Goal: Information Seeking & Learning: Understand process/instructions

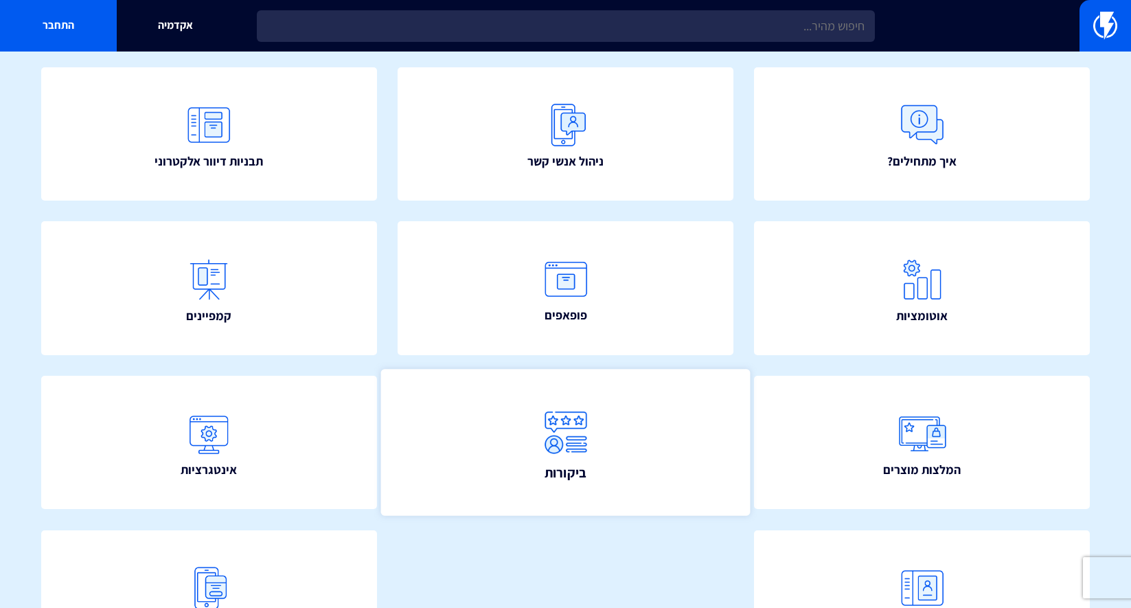
scroll to position [143, 0]
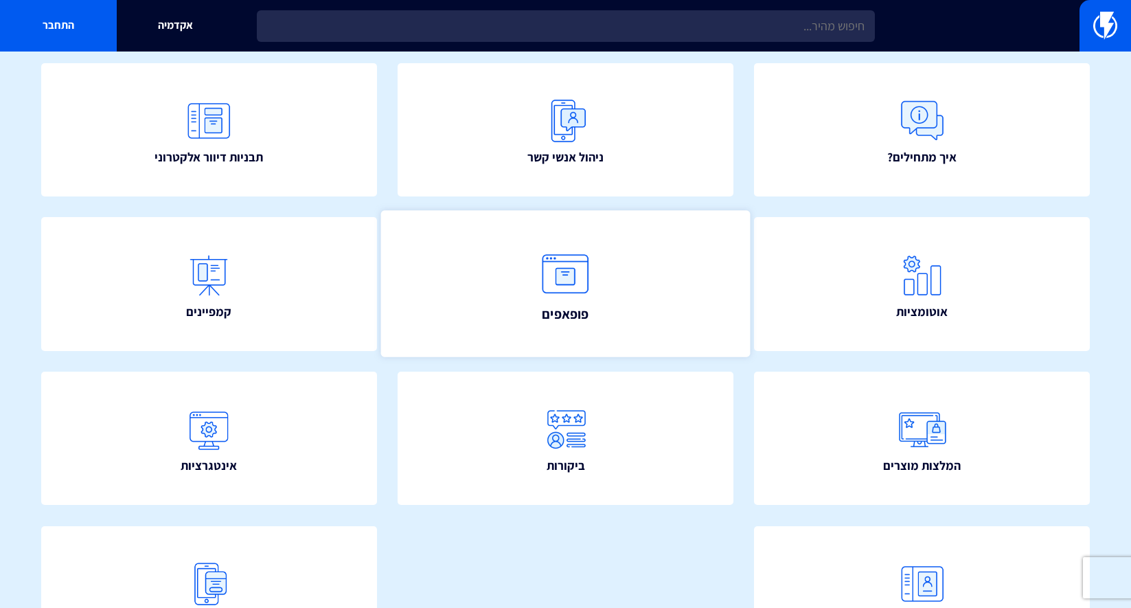
click at [562, 315] on span "פופאפים" at bounding box center [565, 313] width 47 height 19
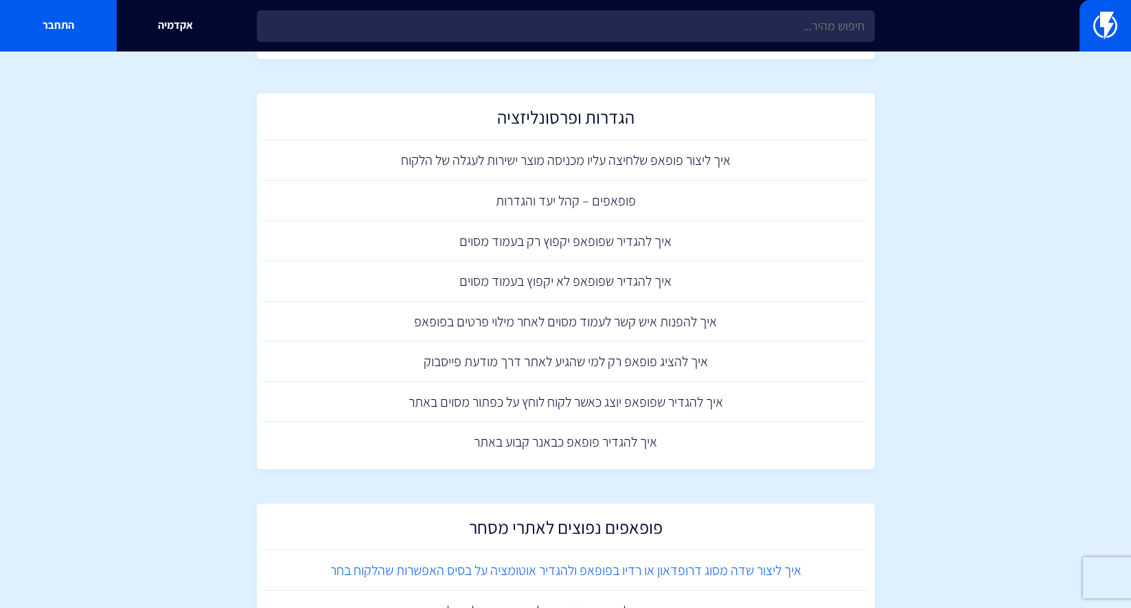
scroll to position [815, 0]
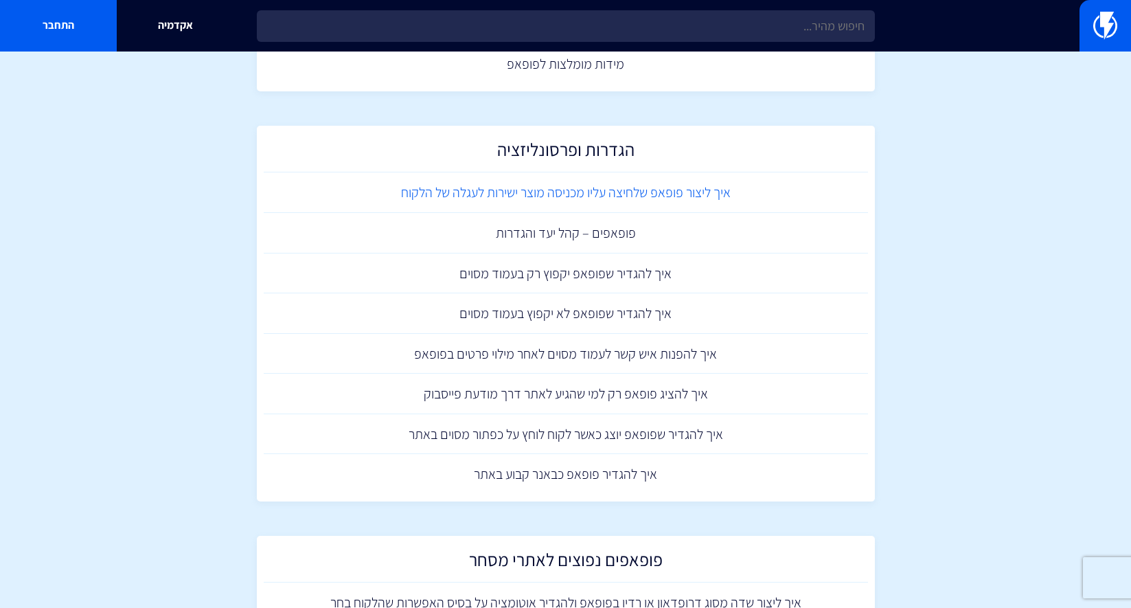
click at [549, 192] on link "איך ליצור פופאפ שלחיצה עליו מכניסה מוצר ישירות לעגלה של הלקוח" at bounding box center [566, 192] width 604 height 41
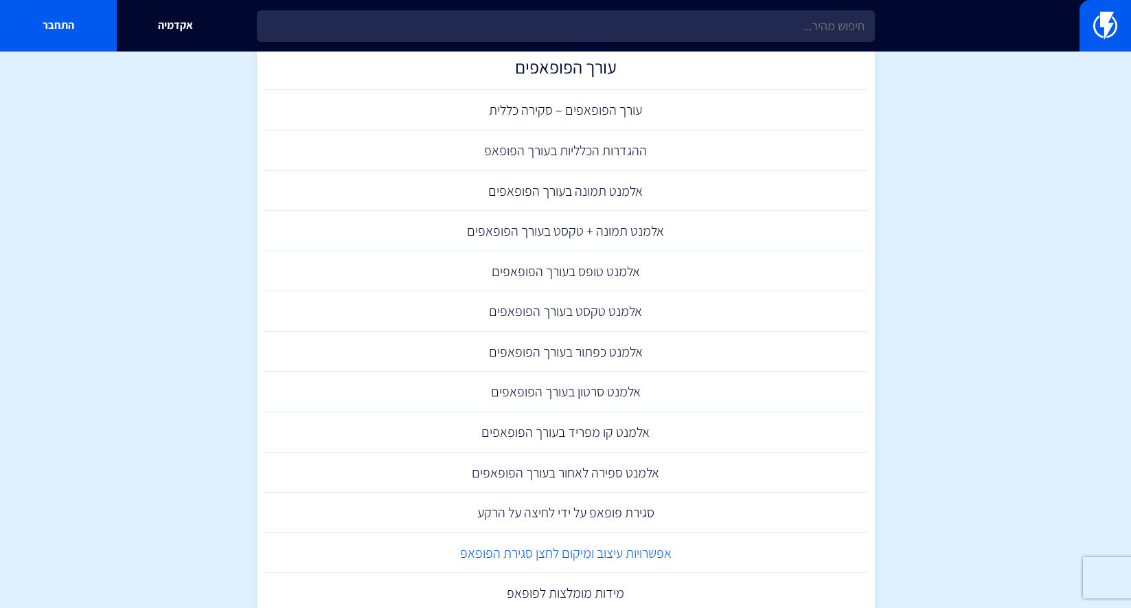
scroll to position [246, 0]
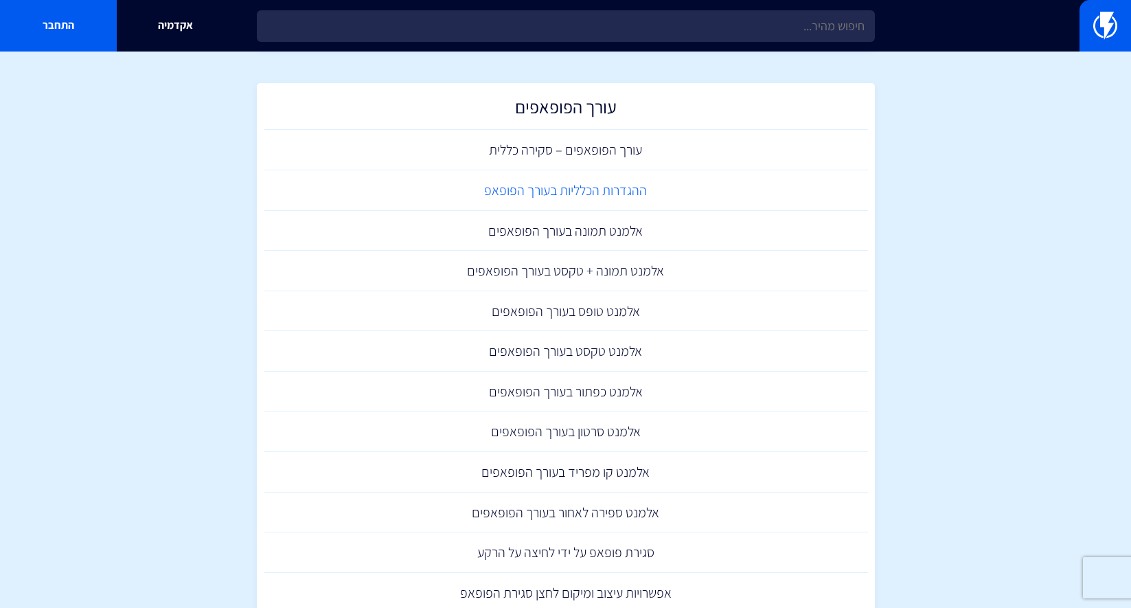
click at [598, 188] on link "ההגדרות הכלליות בעורך הפופאפ" at bounding box center [566, 190] width 604 height 41
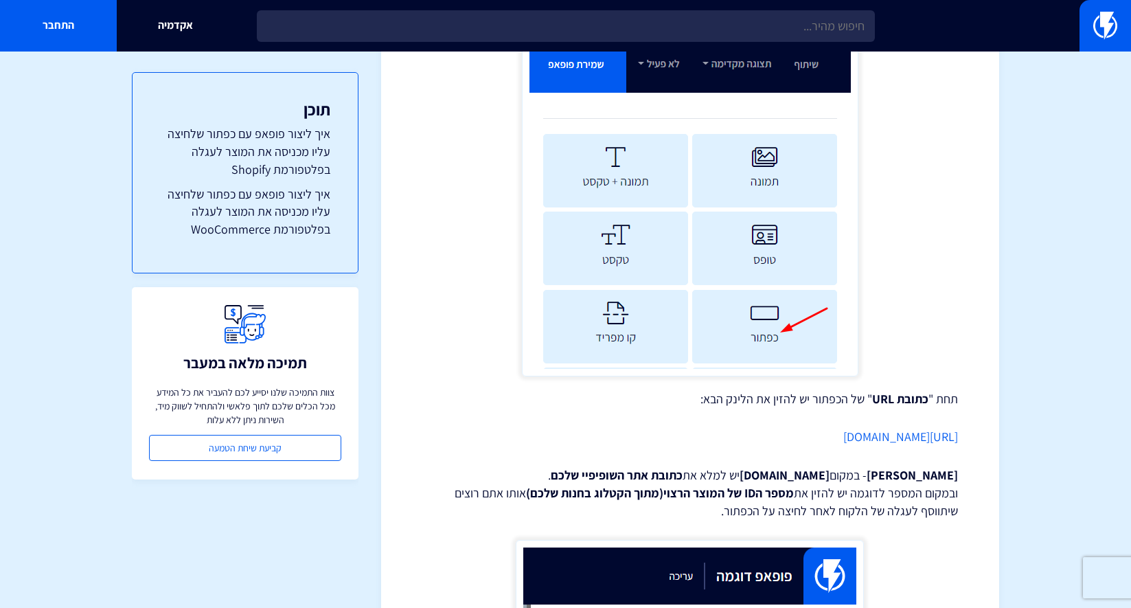
scroll to position [370, 0]
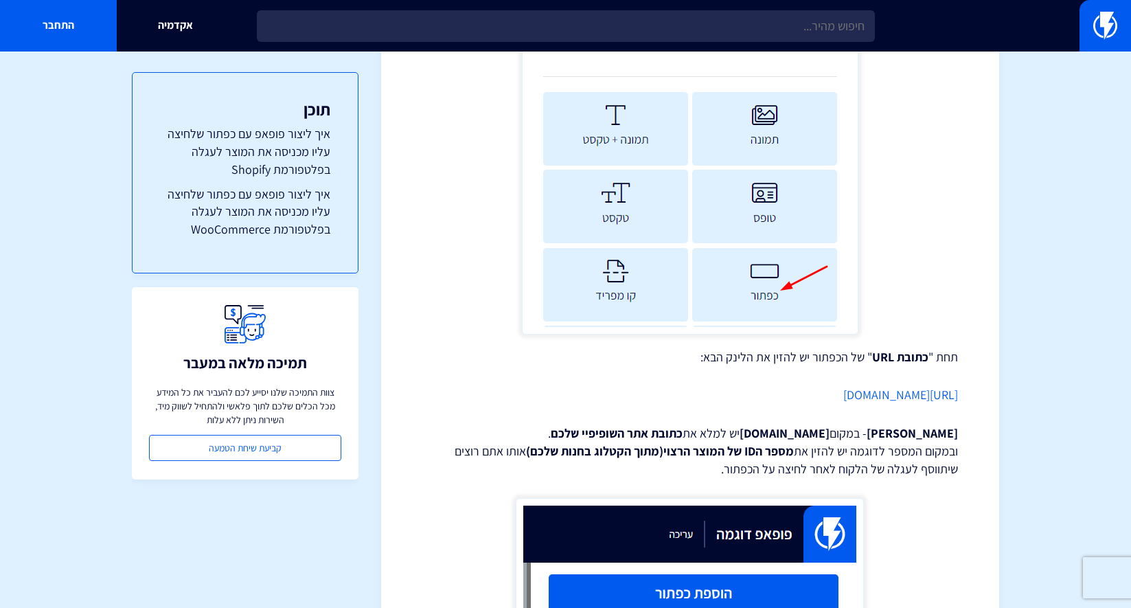
drag, startPoint x: 674, startPoint y: 393, endPoint x: 981, endPoint y: 386, distance: 307.1
click at [981, 386] on div "מרכז תמיכה פופאפים איך ליצור פופאפ שלחיצה עליו מכניסה מוצר ישירות לעגלה של הלקו…" at bounding box center [690, 517] width 618 height 1629
copy link "https://www.website.co.il/cart/add/44143180185833"
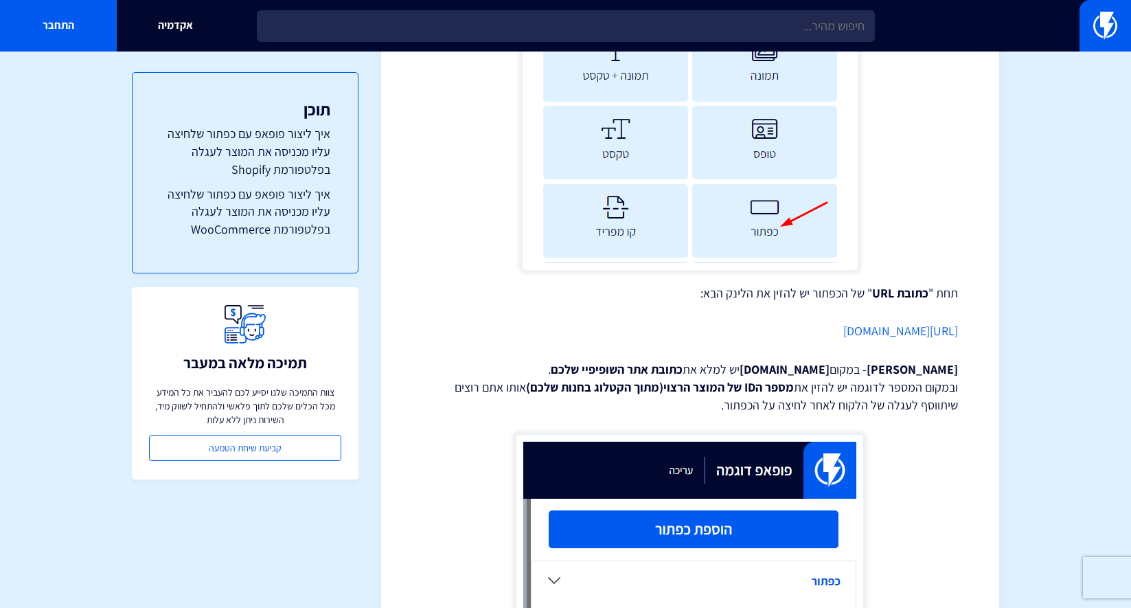
scroll to position [445, 0]
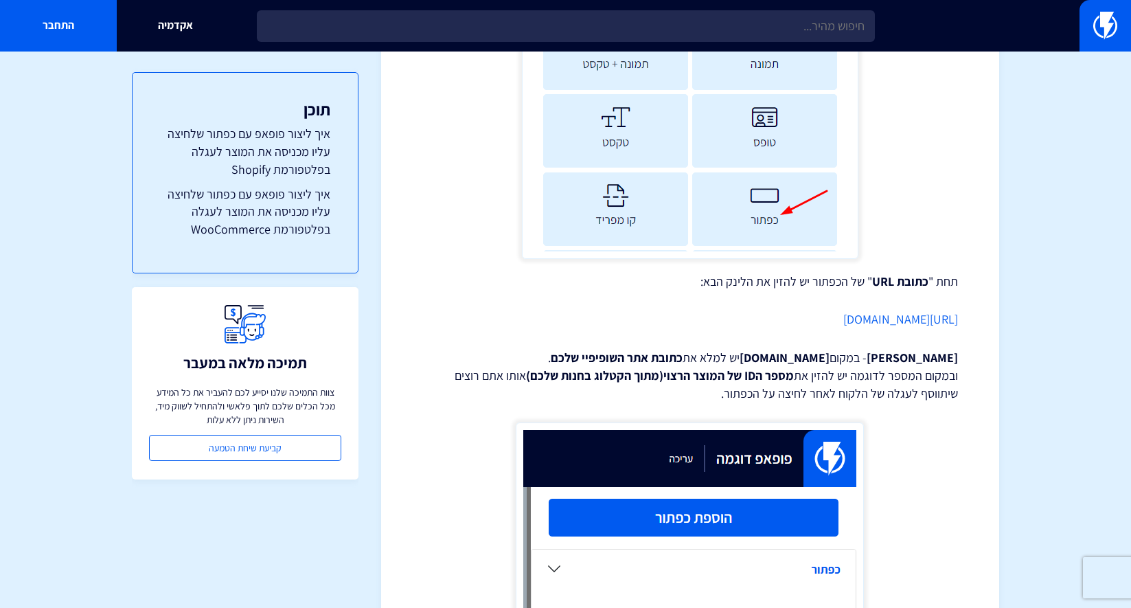
click at [854, 385] on p "שימו לב - במקום www.website.com יש למלא את כתובת אתר השופיפיי שלכם . ובמקום המס…" at bounding box center [690, 375] width 536 height 53
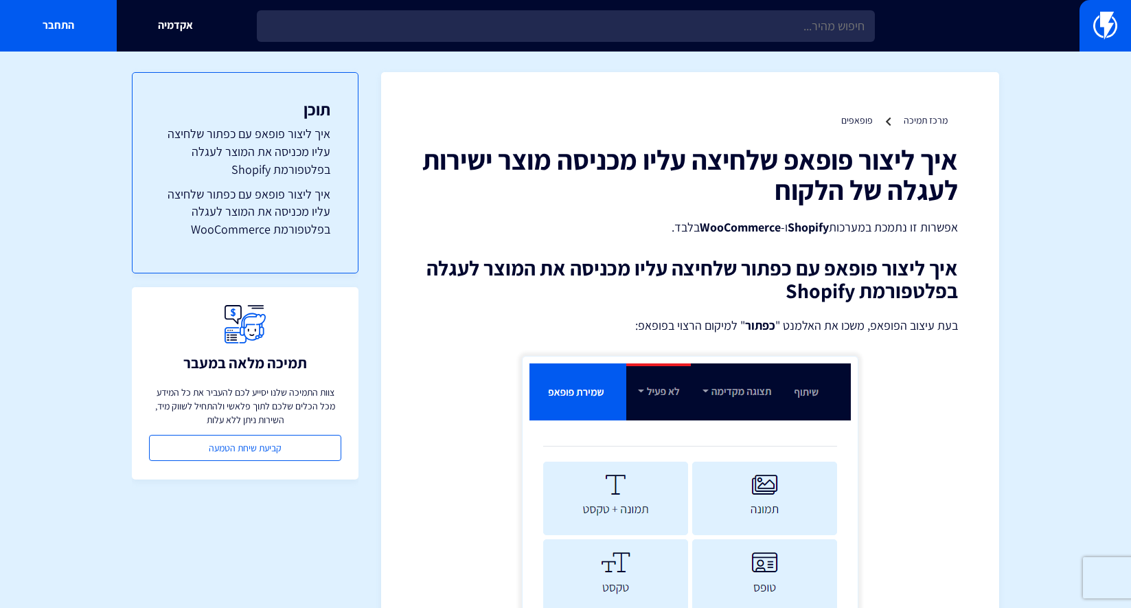
scroll to position [0, 0]
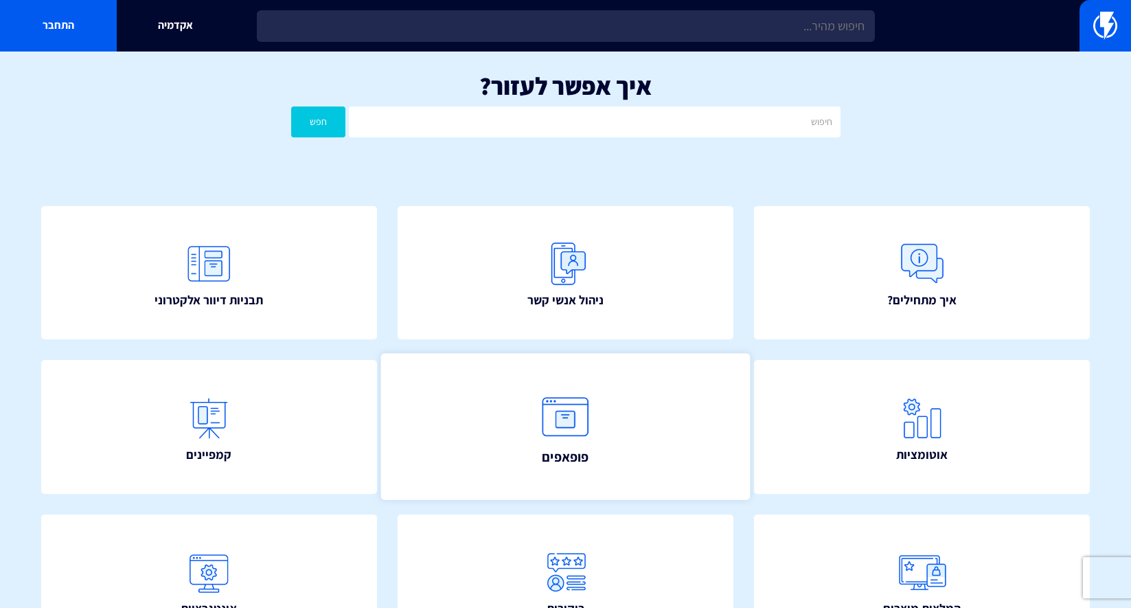
click at [613, 447] on link "פופאפים" at bounding box center [565, 427] width 369 height 147
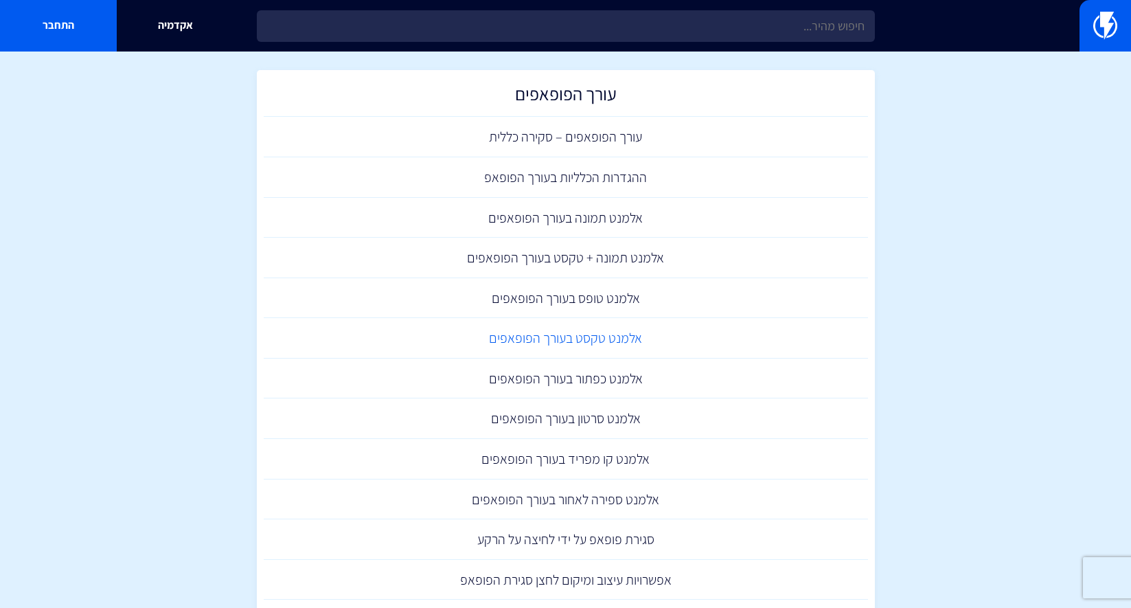
scroll to position [267, 0]
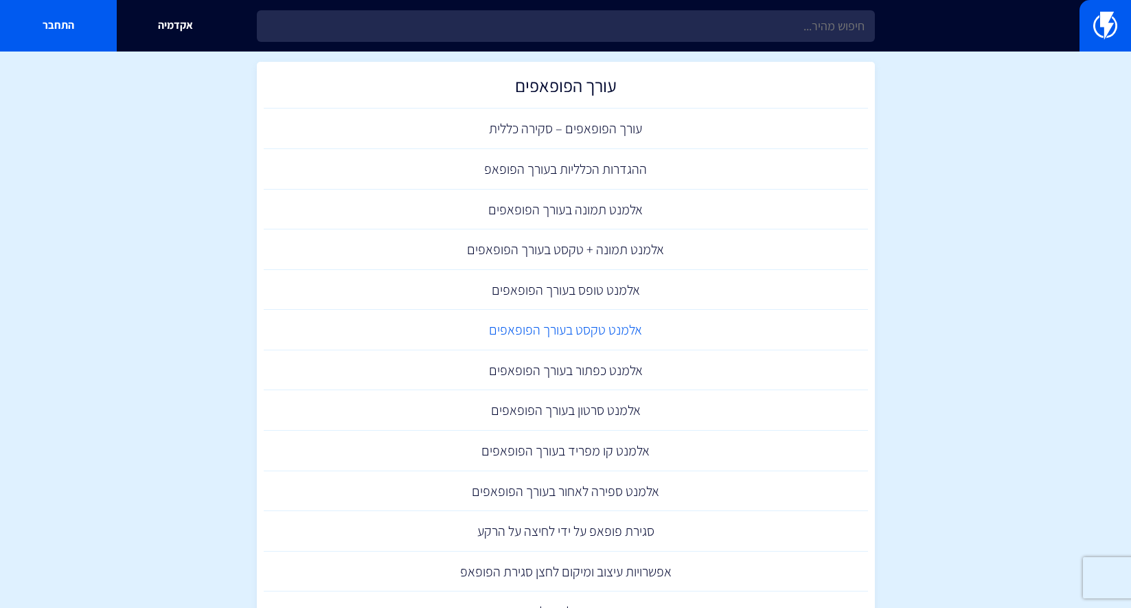
click at [619, 330] on link "אלמנט טקסט בעורך הפופאפים" at bounding box center [566, 330] width 604 height 41
click at [628, 370] on link "אלמנט כפתור בעורך הפופאפים" at bounding box center [566, 370] width 604 height 41
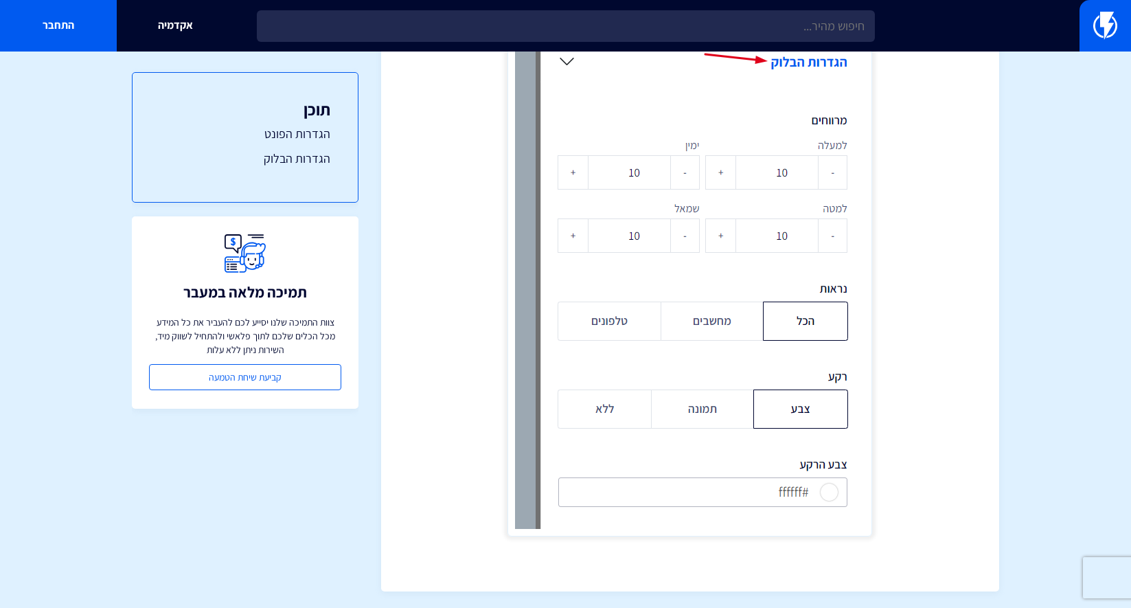
scroll to position [1775, 0]
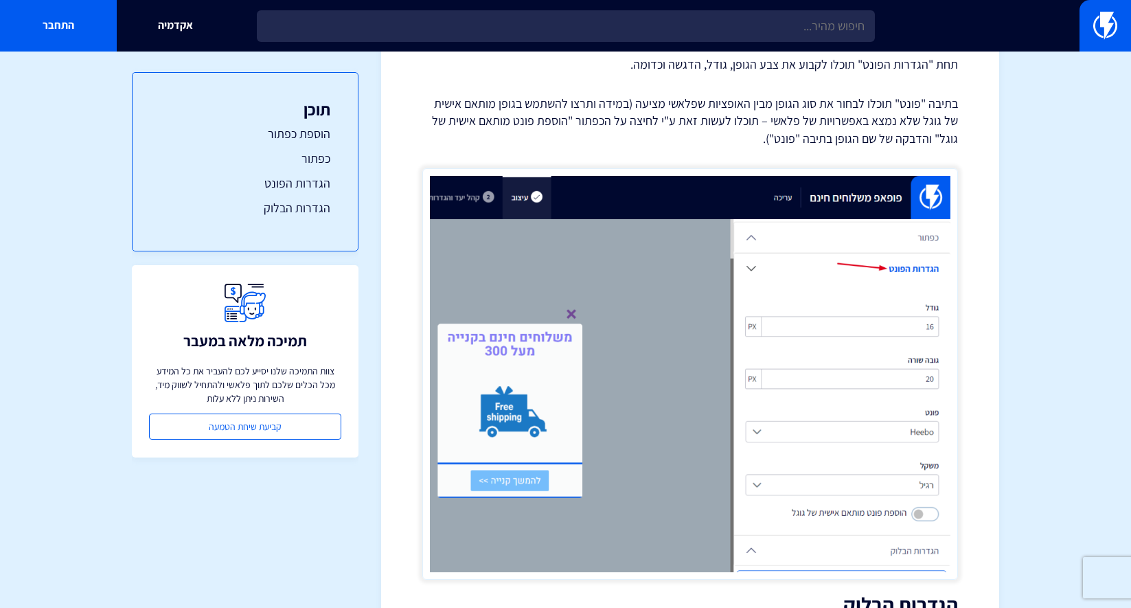
scroll to position [2508, 0]
